Goal: Find specific page/section: Find specific page/section

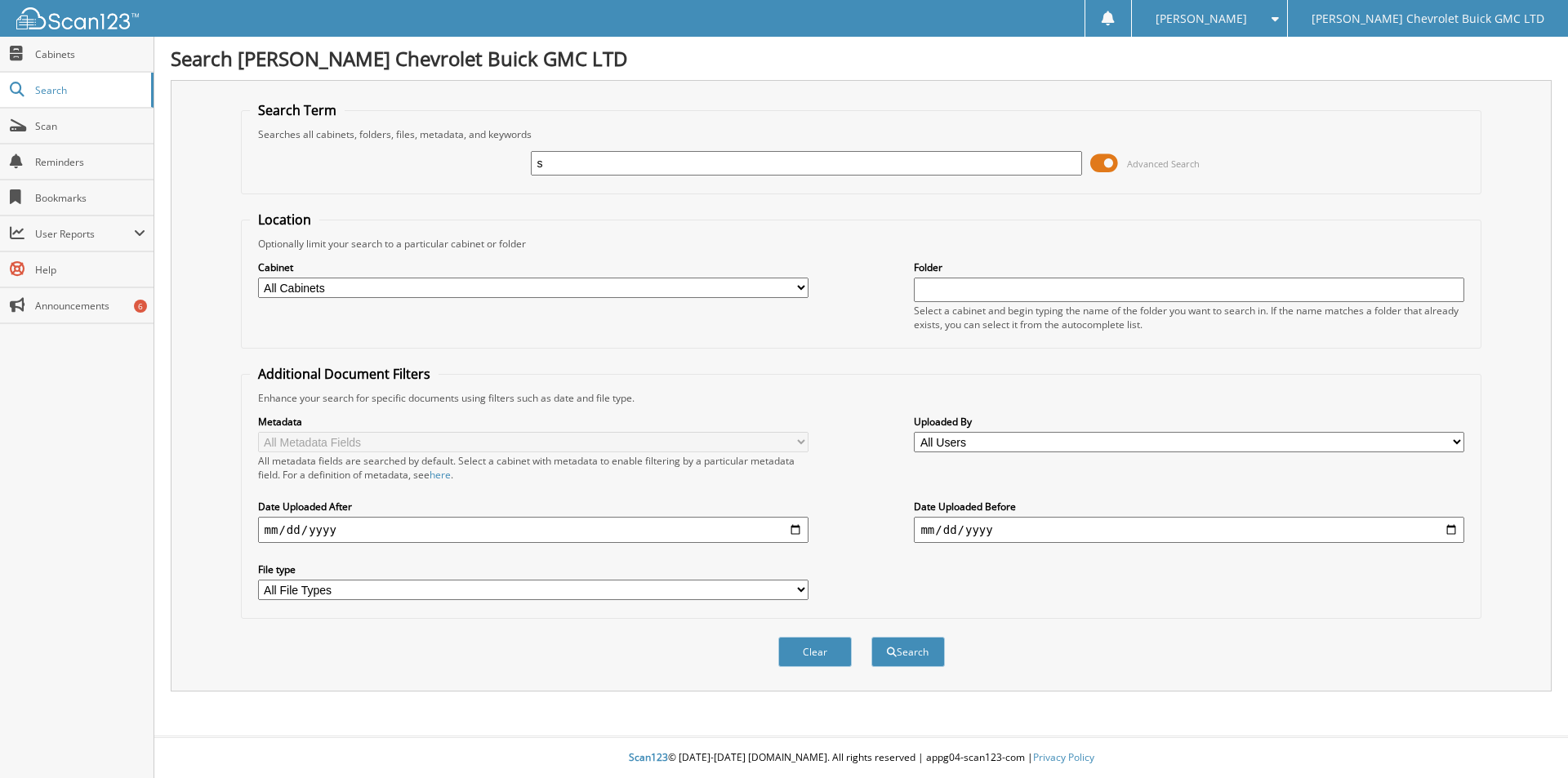
type input "swift"
click at [872, 637] on button "Search" at bounding box center [908, 652] width 73 height 30
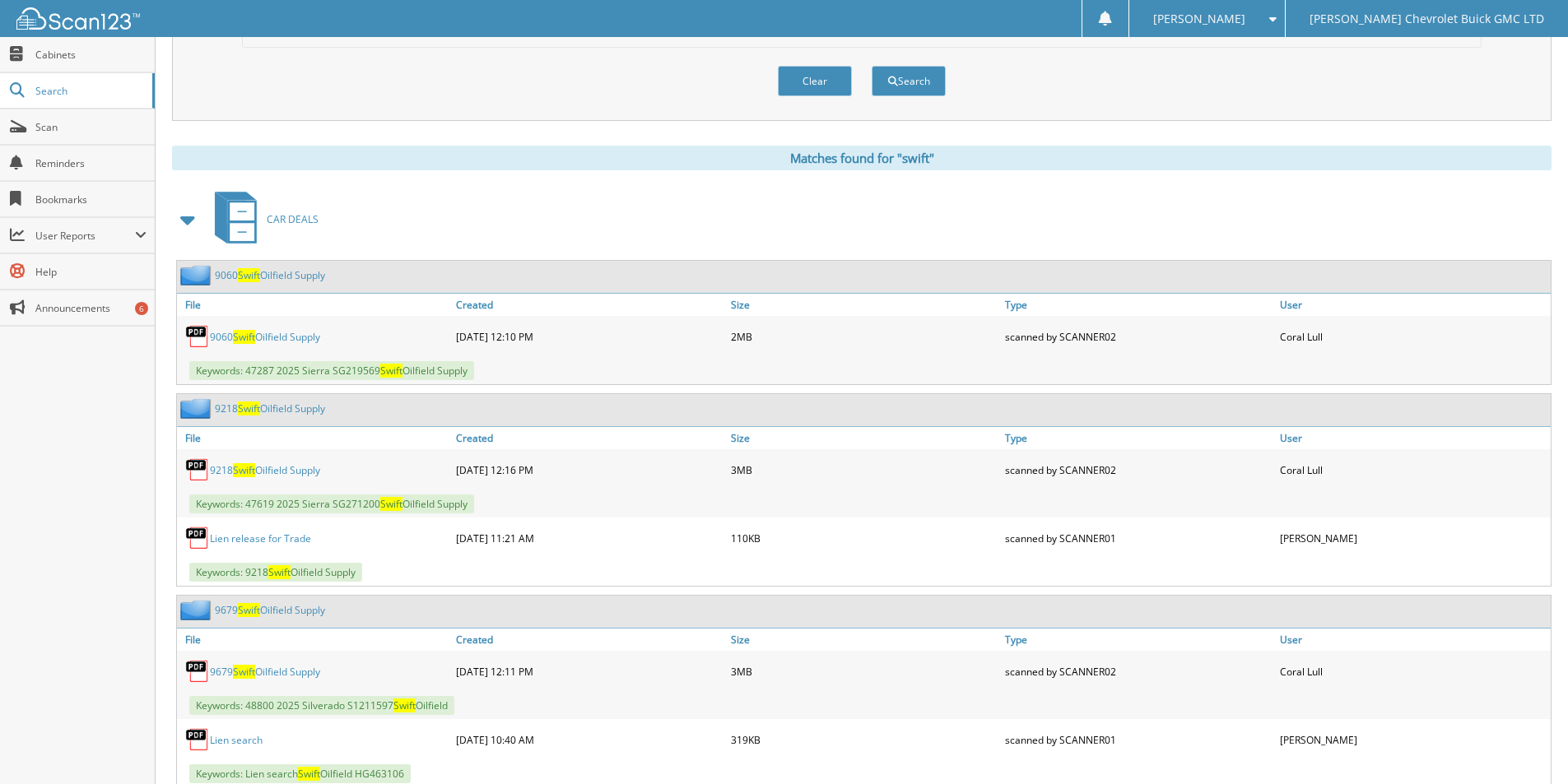
click at [245, 340] on span "Swift" at bounding box center [244, 336] width 22 height 14
